Goal: Task Accomplishment & Management: Manage account settings

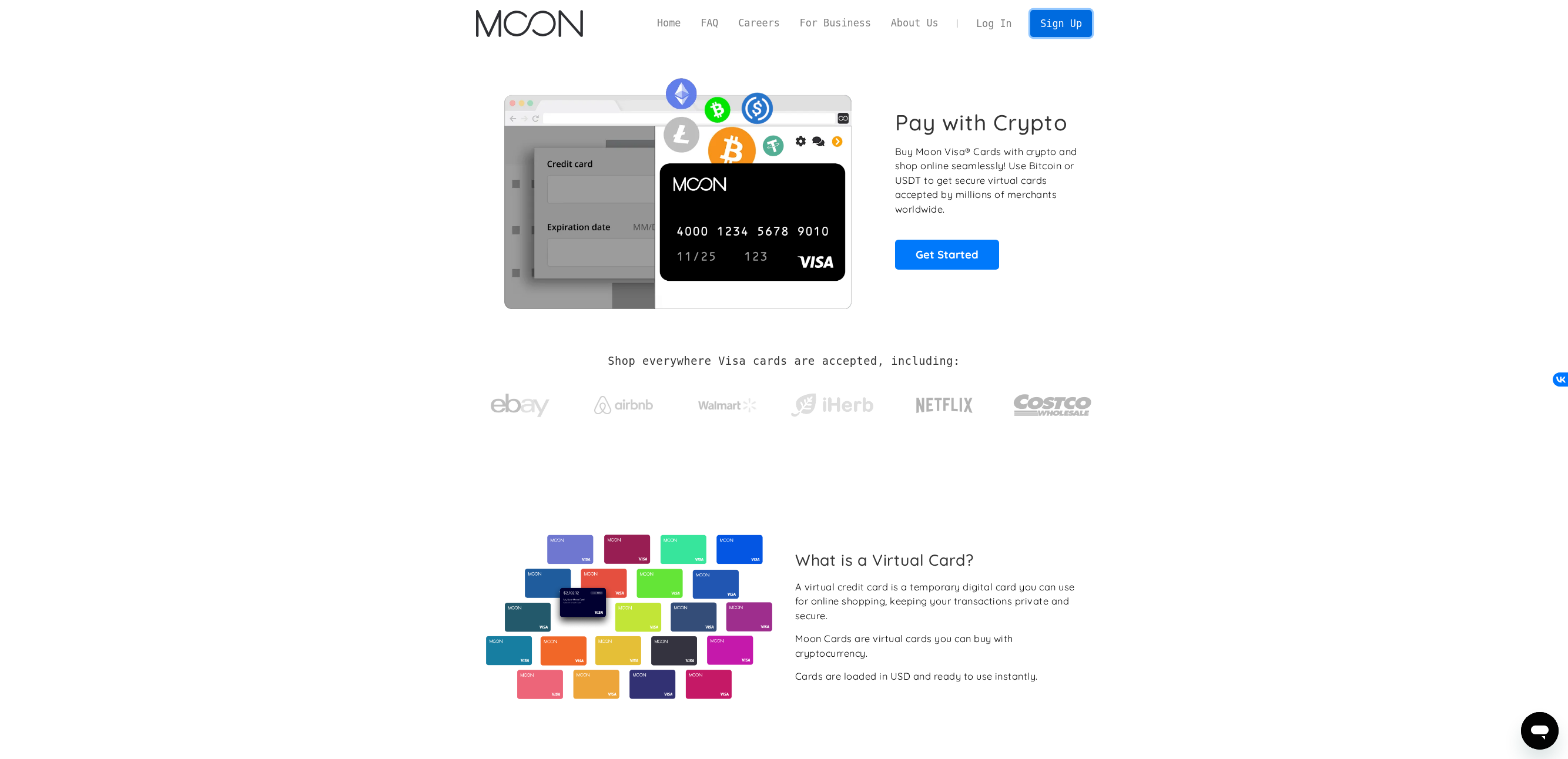
click at [1061, 23] on link "Sign Up" at bounding box center [1060, 23] width 61 height 26
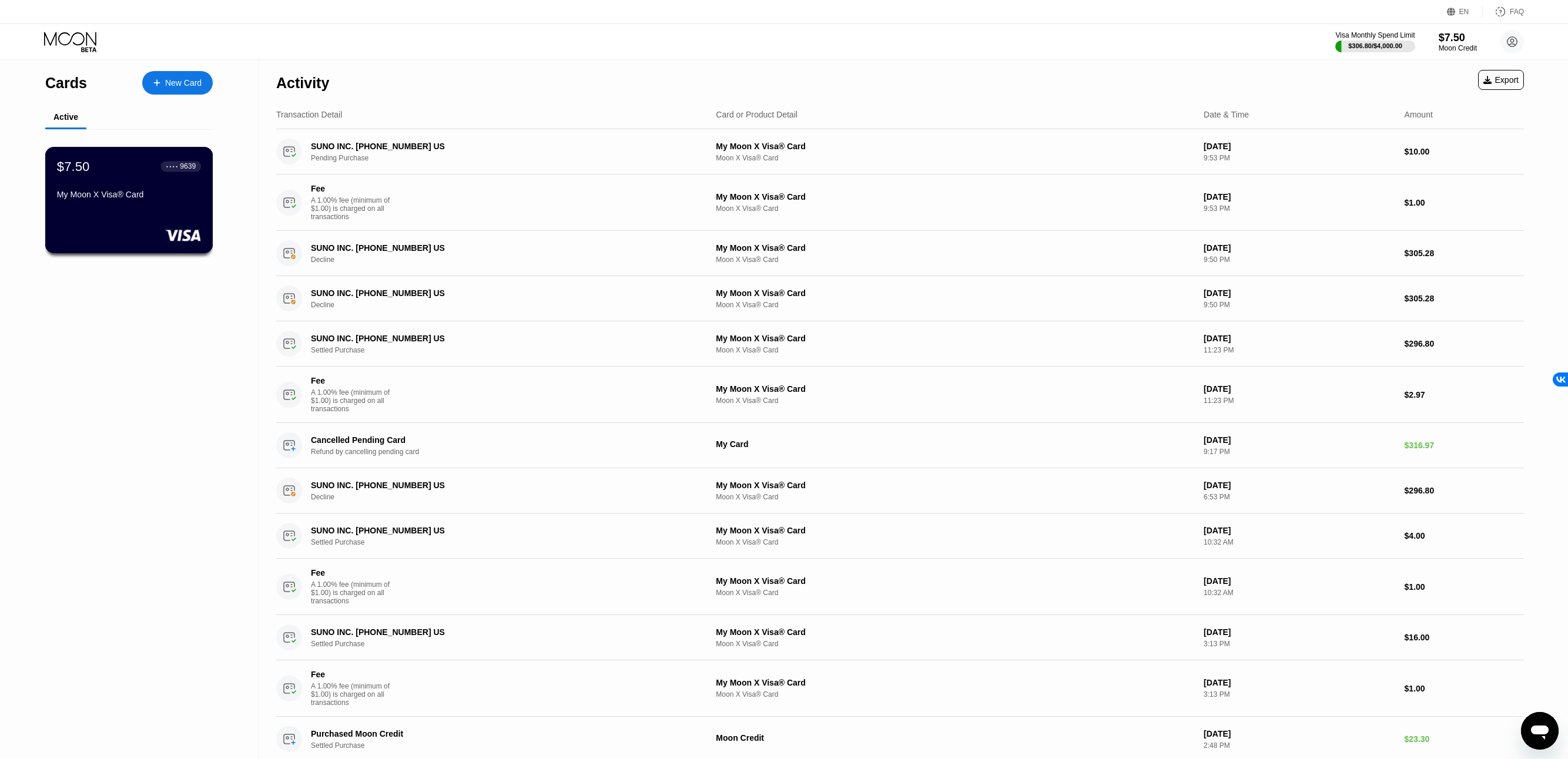
click at [160, 185] on div "$7.50 ● ● ● ● 9639 My Moon X Visa® Card" at bounding box center [128, 181] width 144 height 45
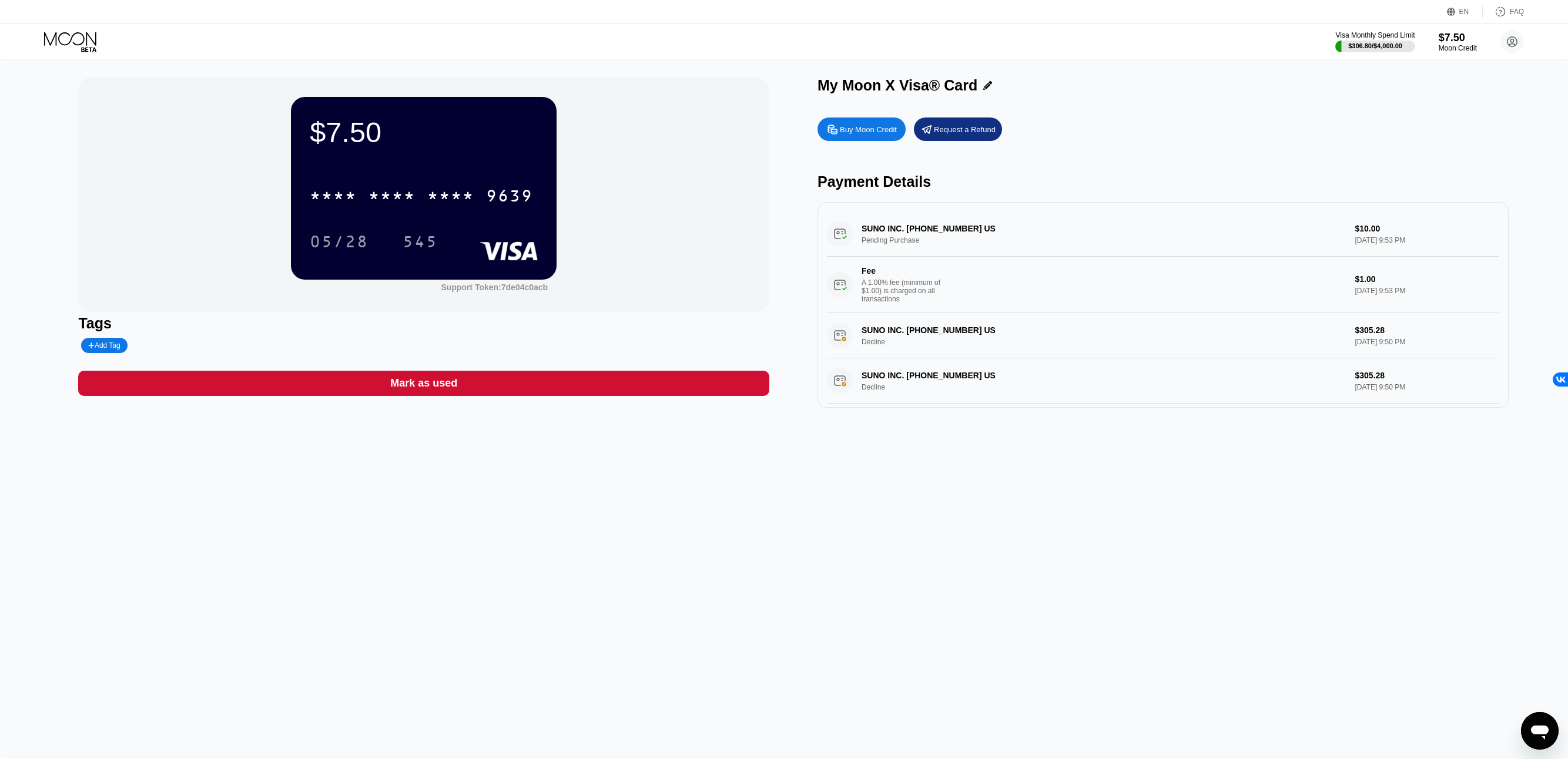
click at [1546, 725] on icon "Открыть окно обмена сообщениями" at bounding box center [1539, 730] width 21 height 21
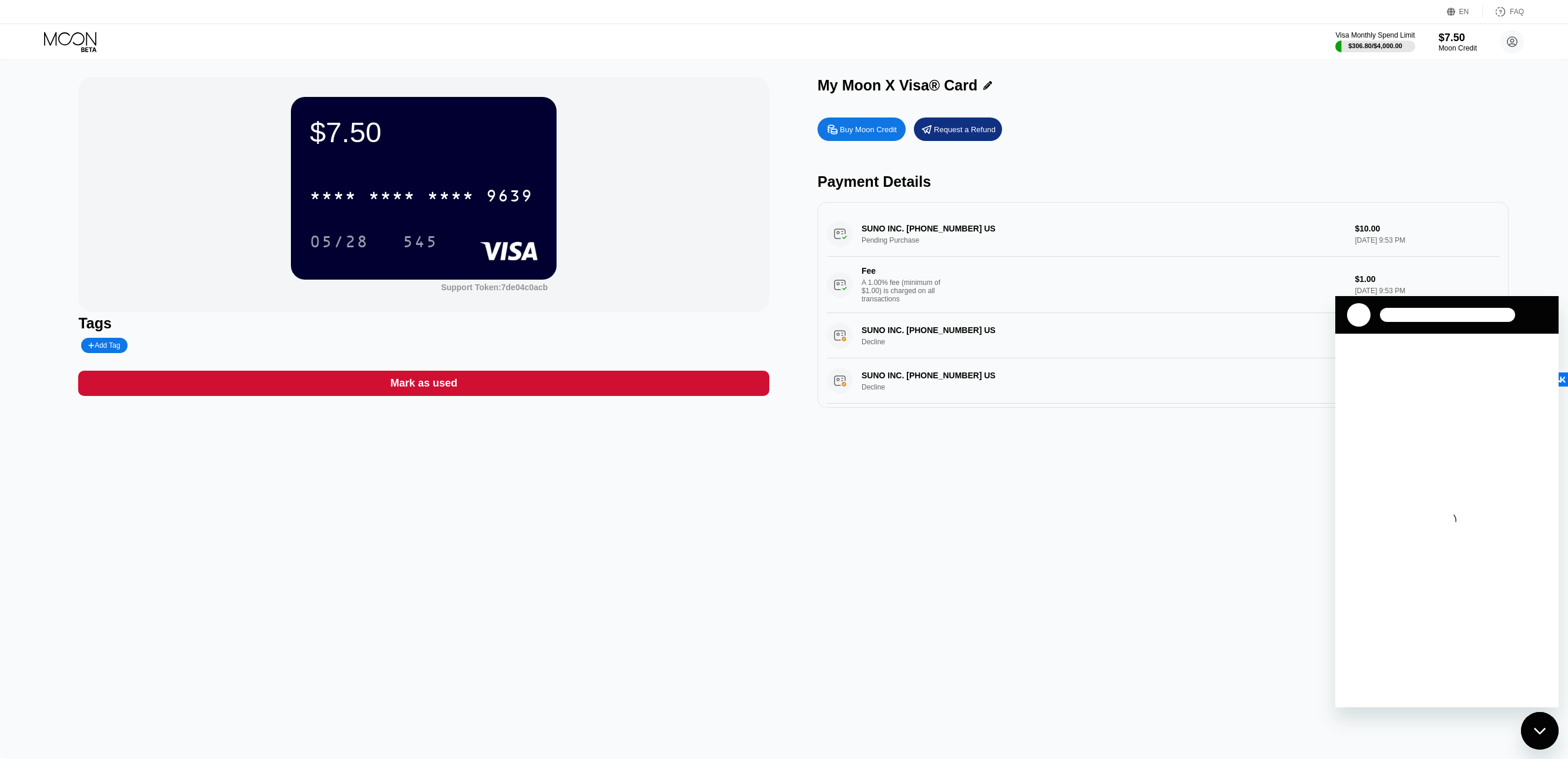
click at [1022, 485] on div "$7.50 * * * * * * * * * * * * 9639 05/28 545 Support Token: 7de04c0acb Tags Add…" at bounding box center [784, 409] width 1568 height 700
click at [1022, 445] on div "$7.50 * * * * * * * * * * * * 9639 05/28 545 Support Token: 7de04c0acb Tags Add…" at bounding box center [784, 409] width 1568 height 700
click at [1358, 316] on div at bounding box center [1358, 315] width 23 height 23
click at [1446, 310] on div at bounding box center [1448, 315] width 135 height 14
click at [973, 476] on div "$7.50 * * * * * * * * * * * * 9639 05/28 545 Support Token: 7de04c0acb Tags Add…" at bounding box center [784, 409] width 1568 height 700
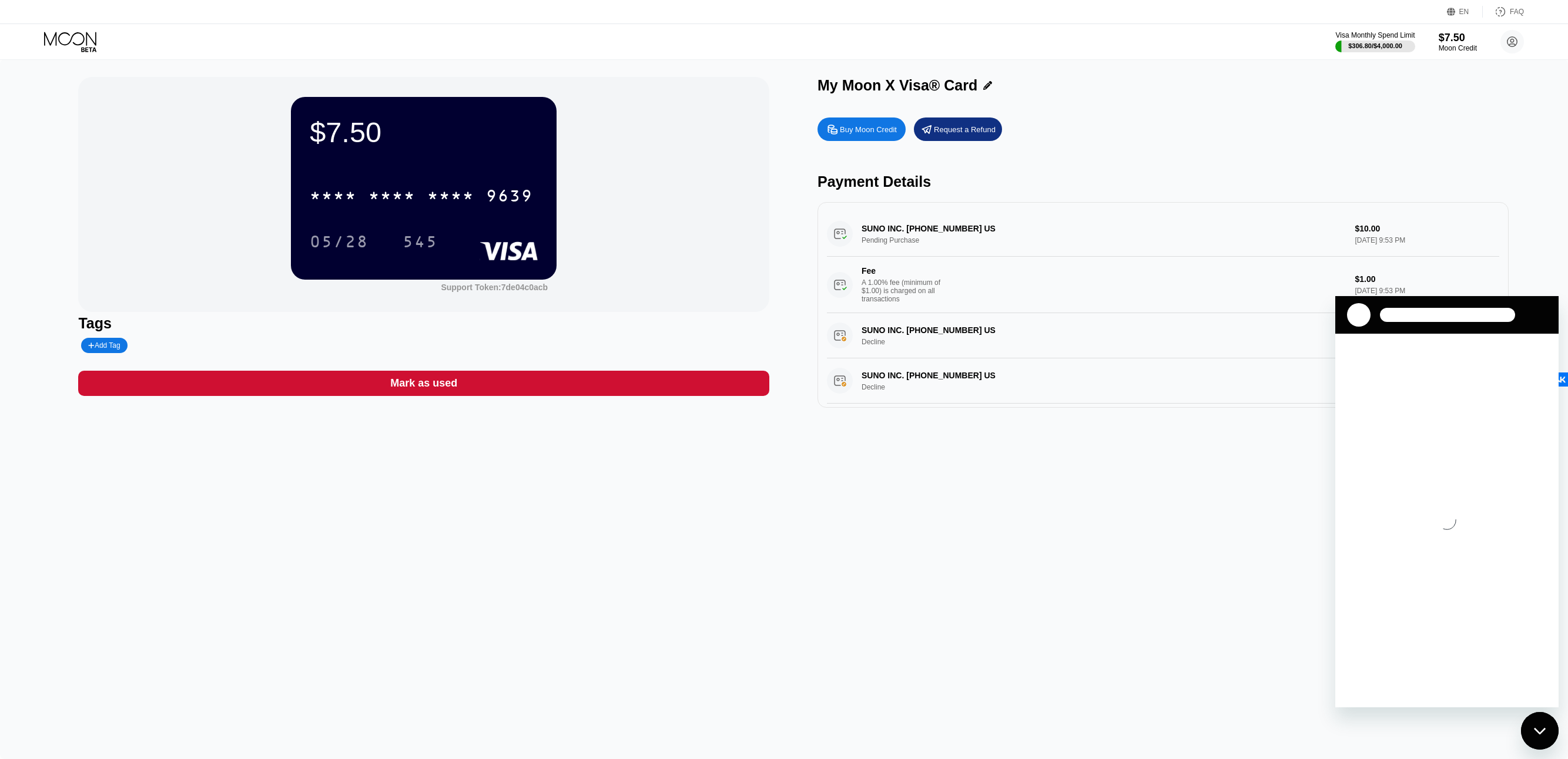
click at [1534, 727] on icon "Закрыть окно обмена сообщениями" at bounding box center [1540, 731] width 12 height 8
